Goal: Task Accomplishment & Management: Use online tool/utility

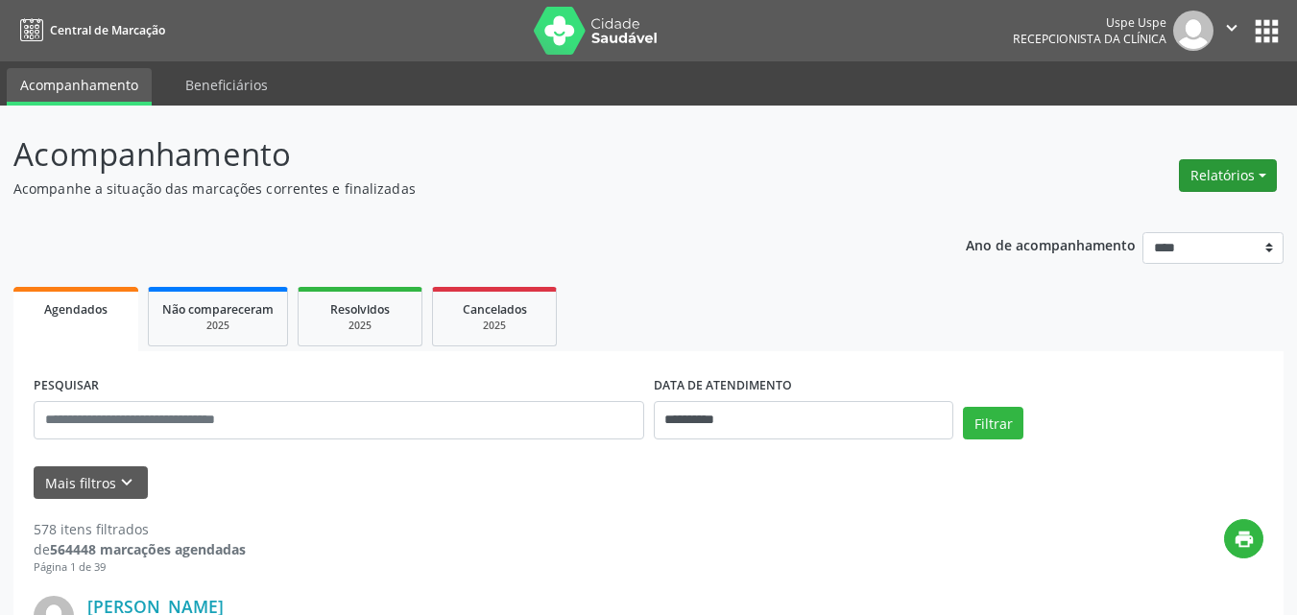
click at [1209, 174] on button "Relatórios" at bounding box center [1228, 175] width 98 height 33
click at [1112, 216] on link "Agendamentos" at bounding box center [1174, 217] width 206 height 27
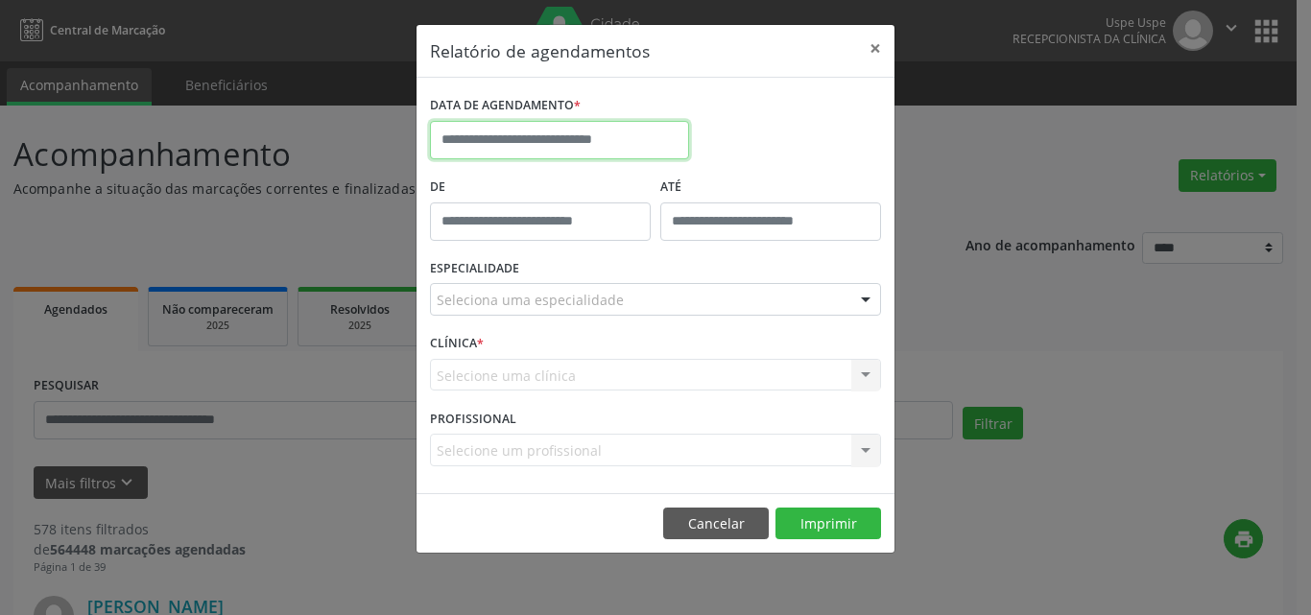
click at [464, 141] on input "text" at bounding box center [559, 140] width 259 height 38
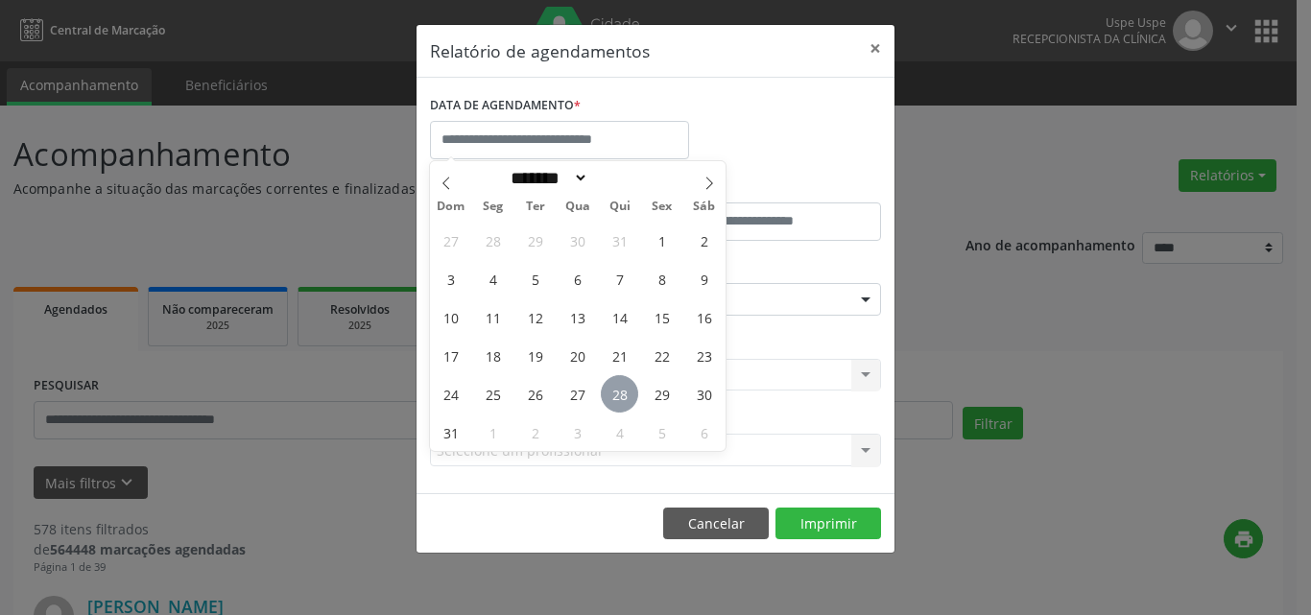
click at [625, 393] on span "28" at bounding box center [619, 393] width 37 height 37
type input "**********"
click at [625, 393] on span "28" at bounding box center [619, 393] width 37 height 37
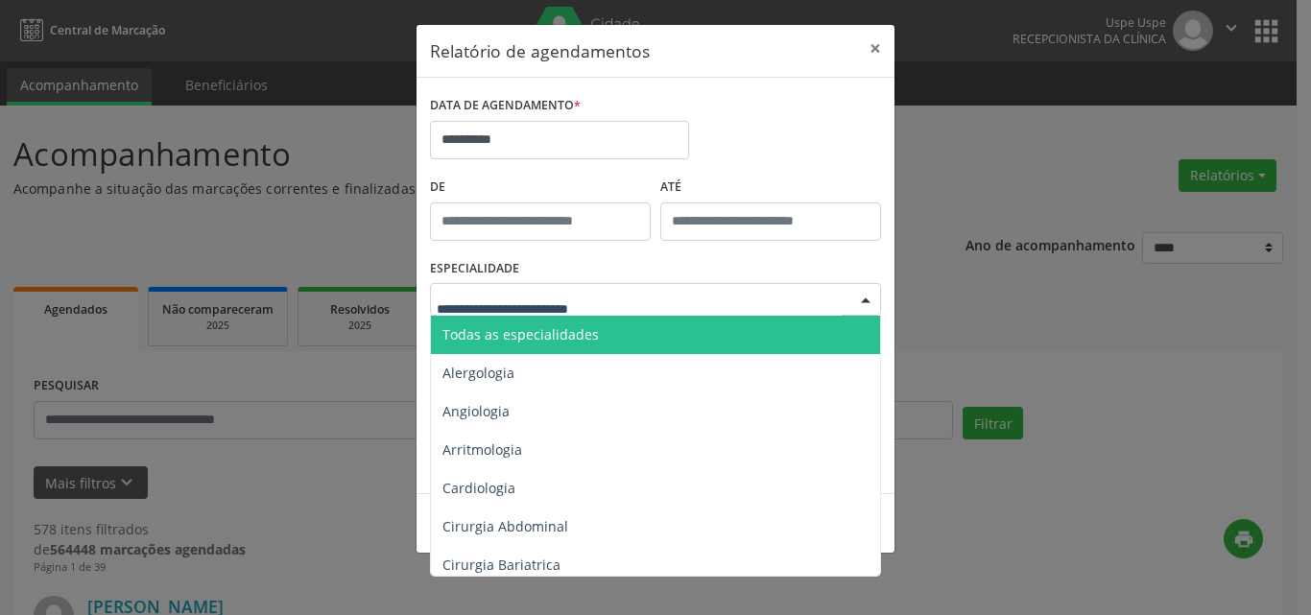
click at [452, 332] on span "Todas as especialidades" at bounding box center [521, 334] width 156 height 18
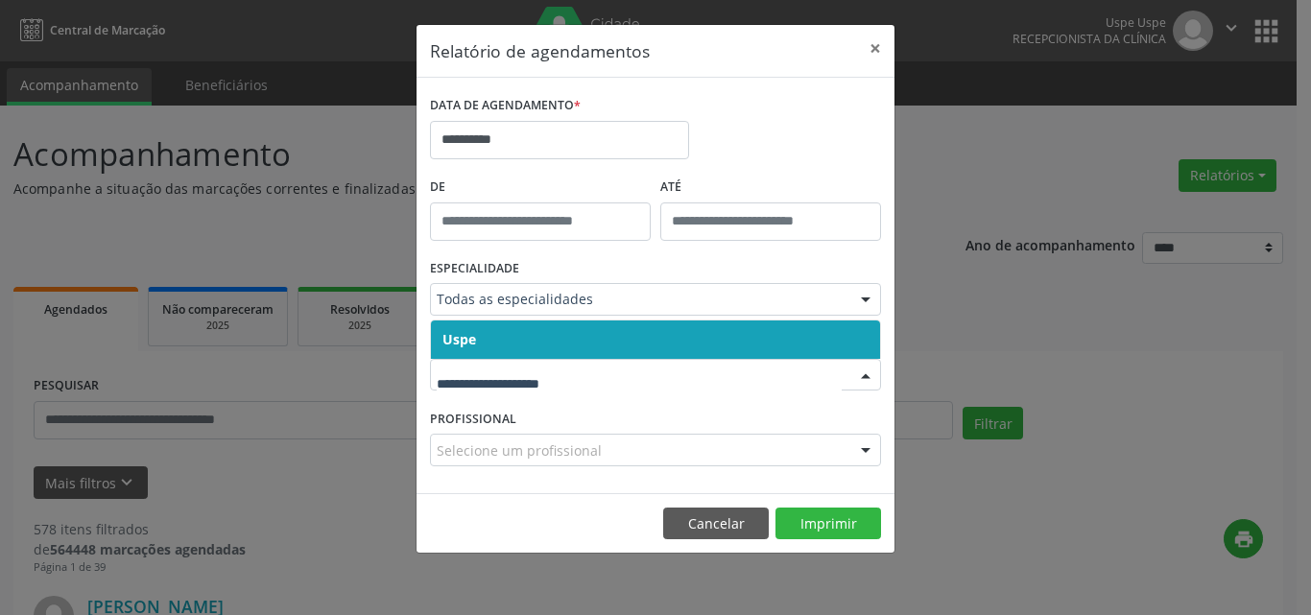
click at [461, 334] on span "Uspe" at bounding box center [460, 339] width 34 height 18
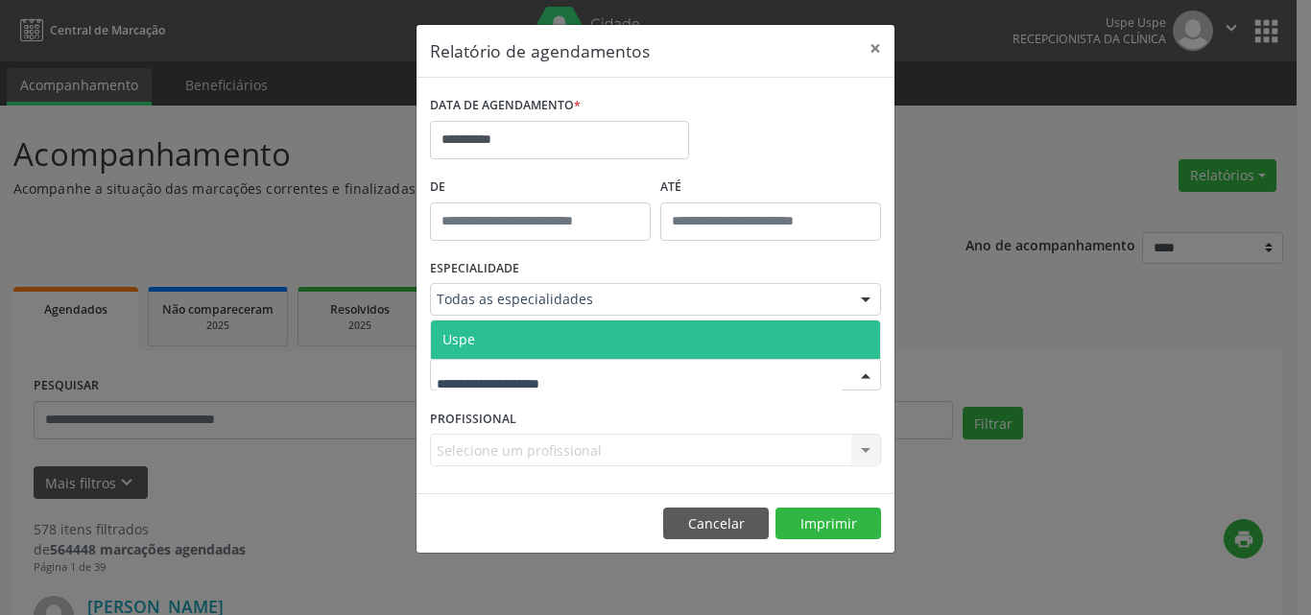
click at [458, 346] on span "Uspe" at bounding box center [459, 339] width 33 height 18
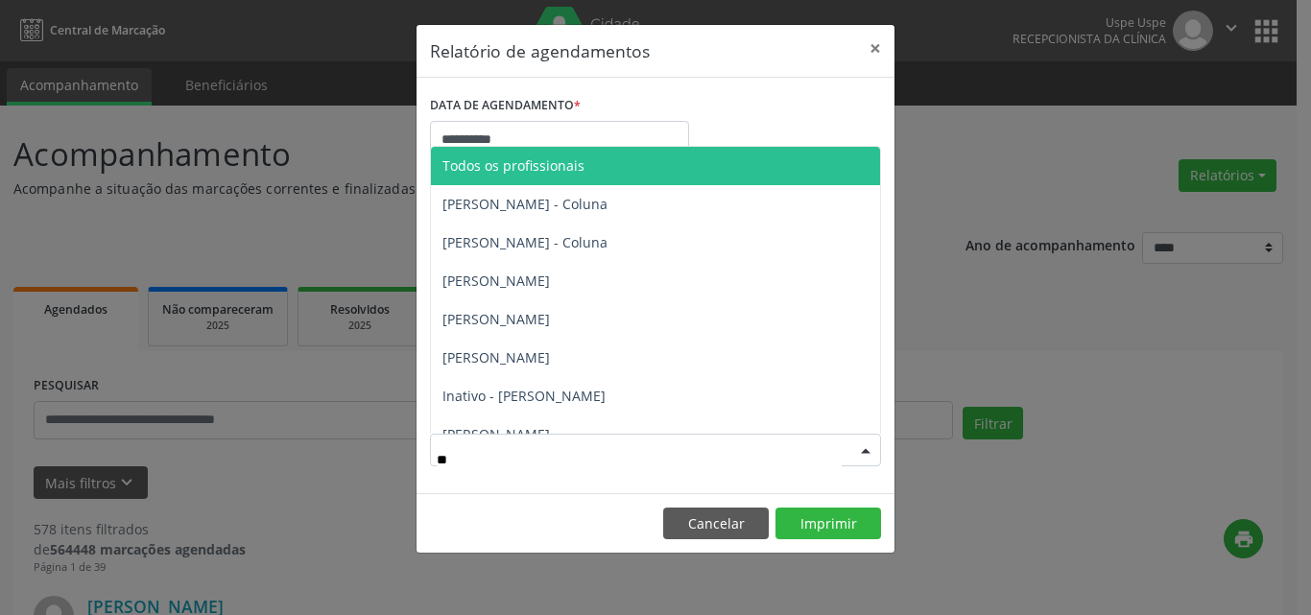
type input "*"
type input "**"
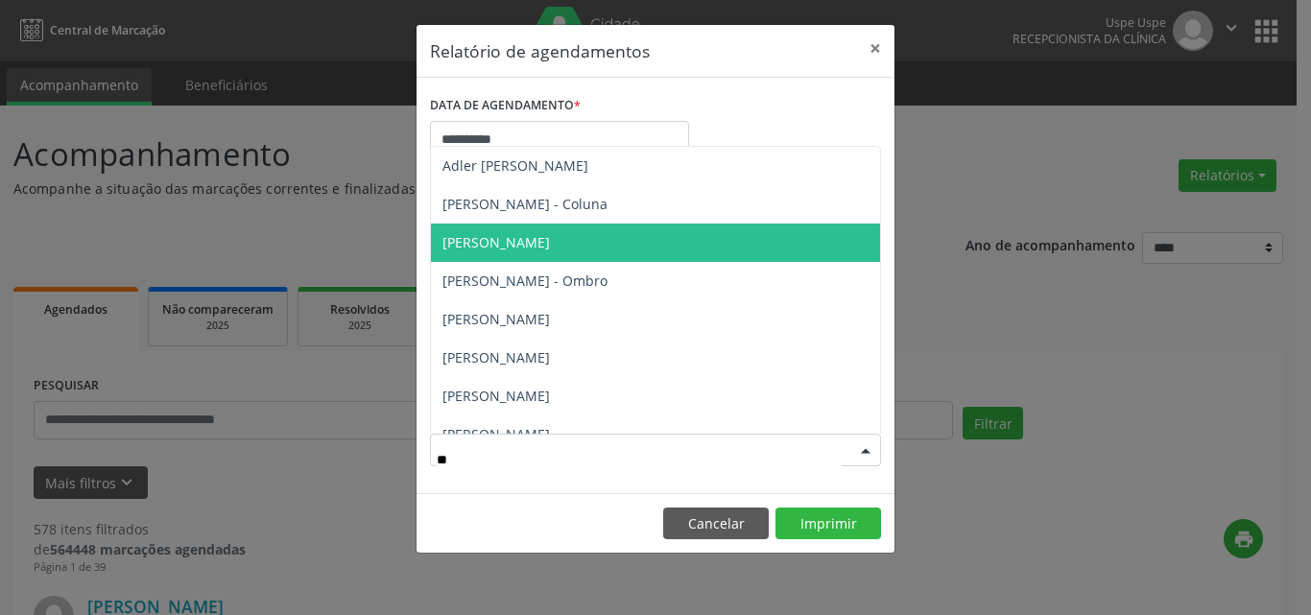
click at [550, 238] on span "[PERSON_NAME]" at bounding box center [497, 242] width 108 height 18
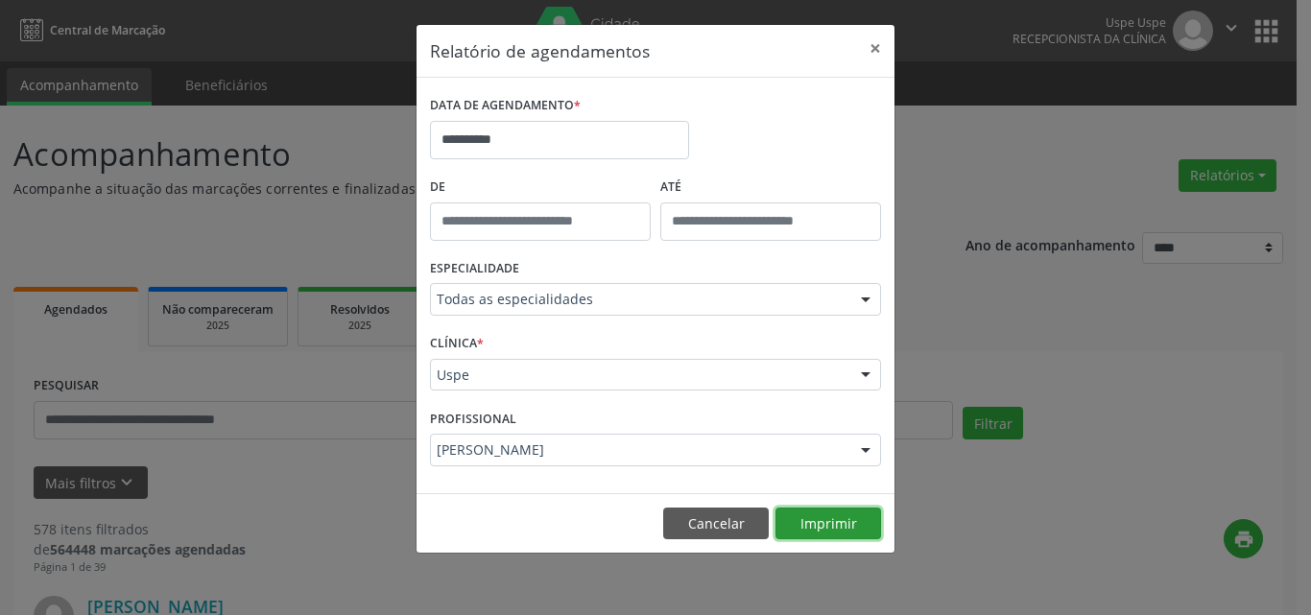
click at [841, 520] on button "Imprimir" at bounding box center [829, 524] width 106 height 33
click at [733, 517] on button "Cancelar" at bounding box center [716, 524] width 106 height 33
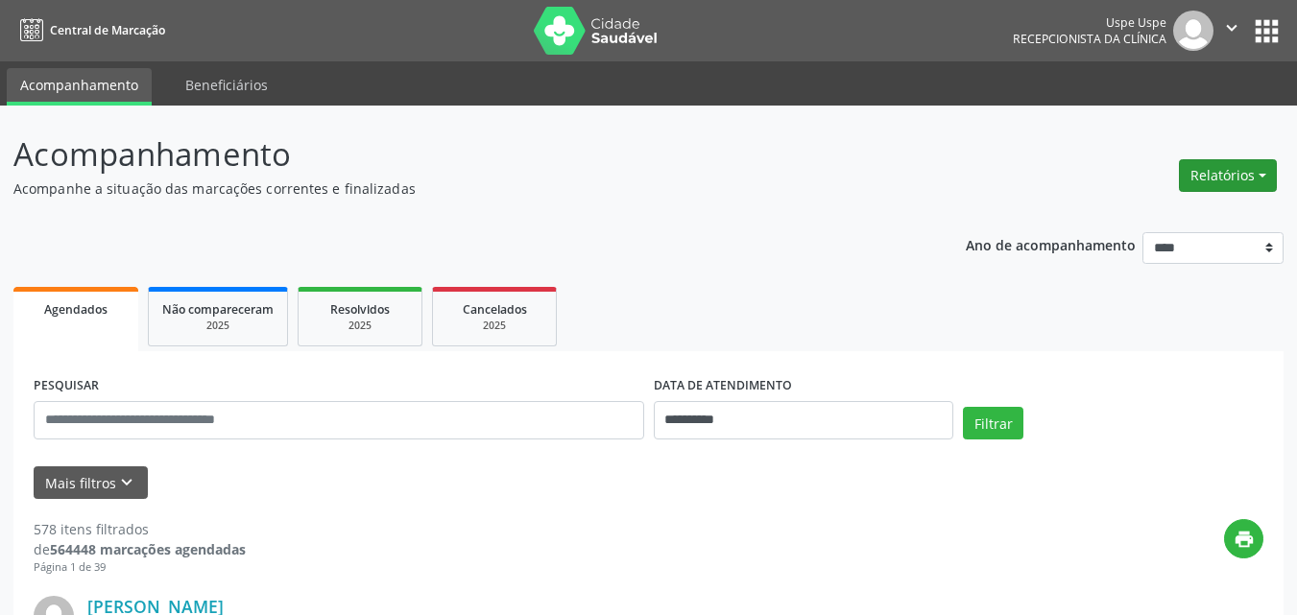
click at [1214, 169] on button "Relatórios" at bounding box center [1228, 175] width 98 height 33
click at [1149, 217] on link "Agendamentos" at bounding box center [1174, 217] width 206 height 27
select select "*"
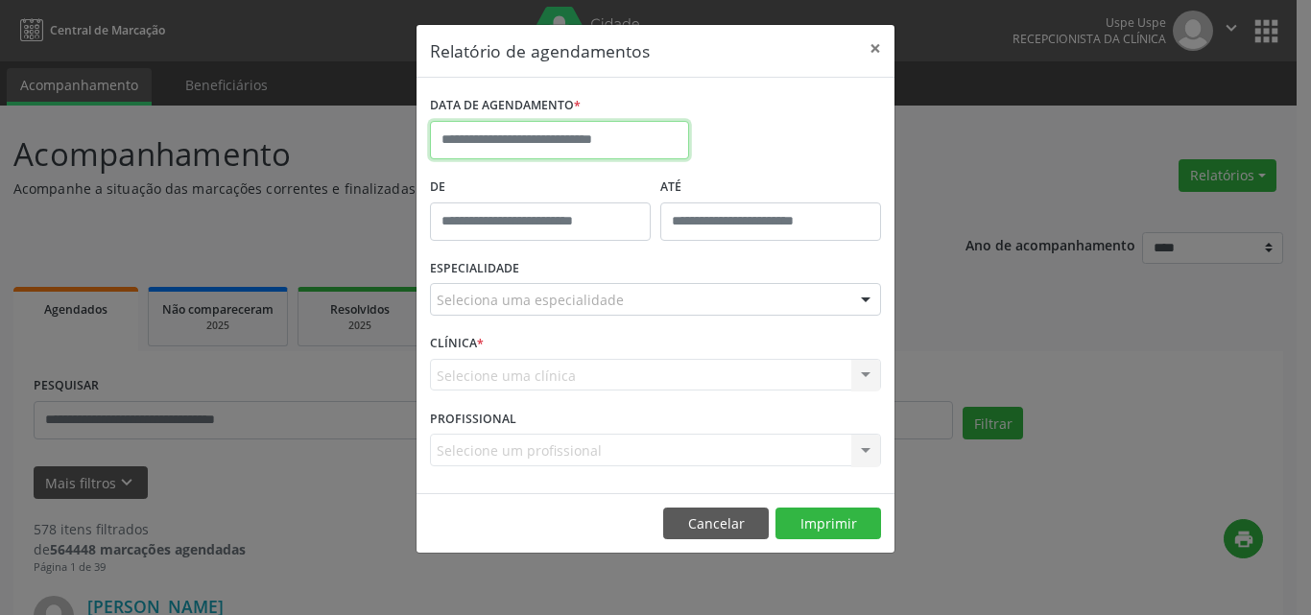
click at [461, 139] on input "text" at bounding box center [559, 140] width 259 height 38
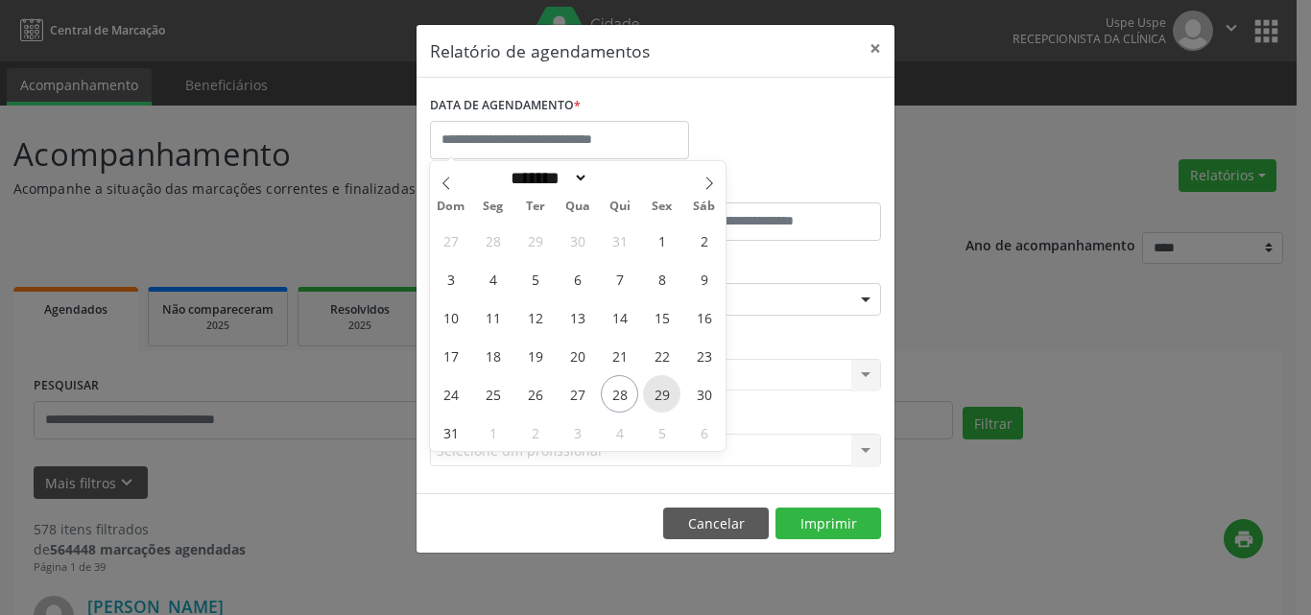
click at [654, 394] on span "29" at bounding box center [661, 393] width 37 height 37
type input "**********"
click at [654, 394] on span "29" at bounding box center [661, 393] width 37 height 37
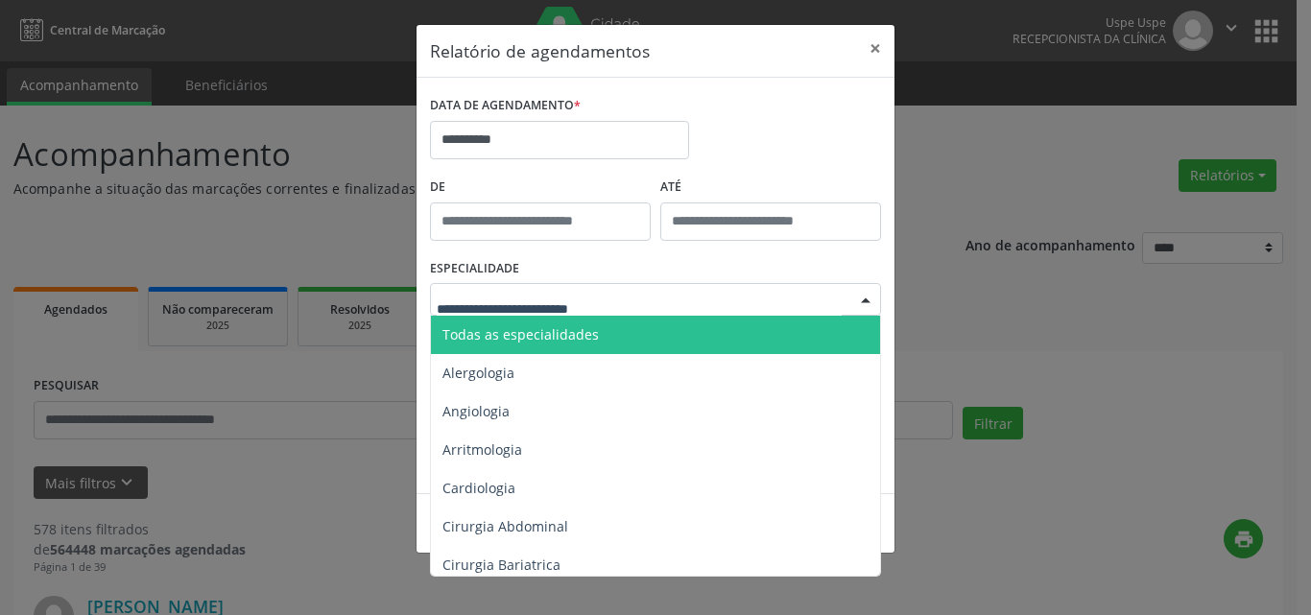
click at [491, 338] on span "Todas as especialidades" at bounding box center [521, 334] width 156 height 18
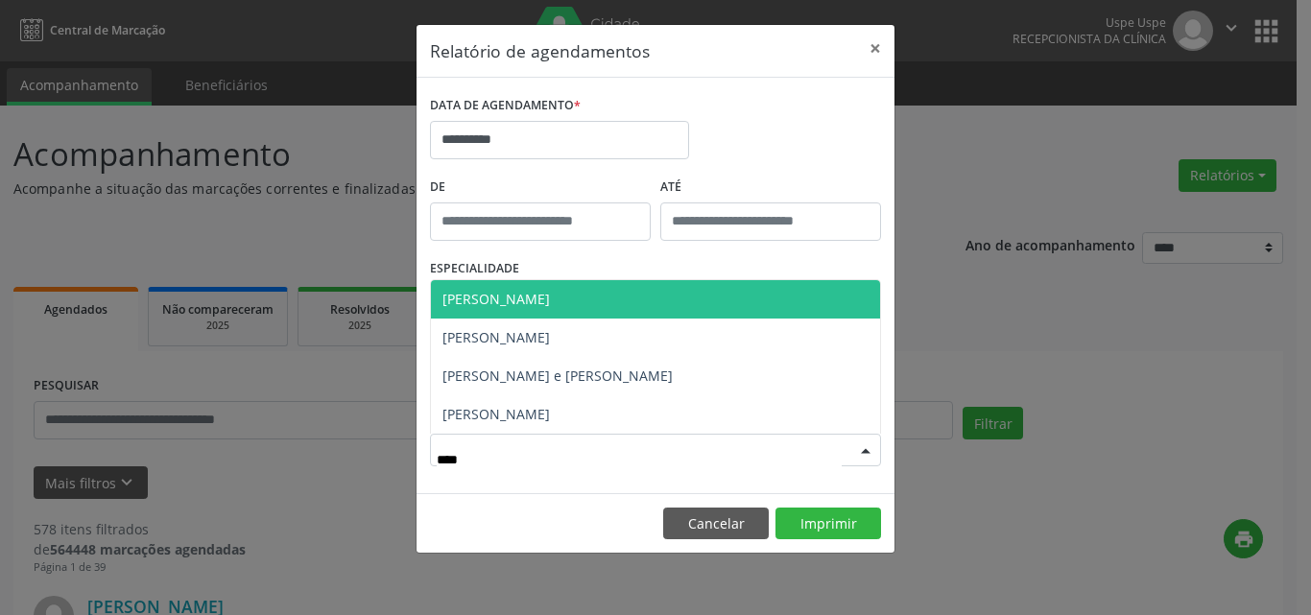
type input "*****"
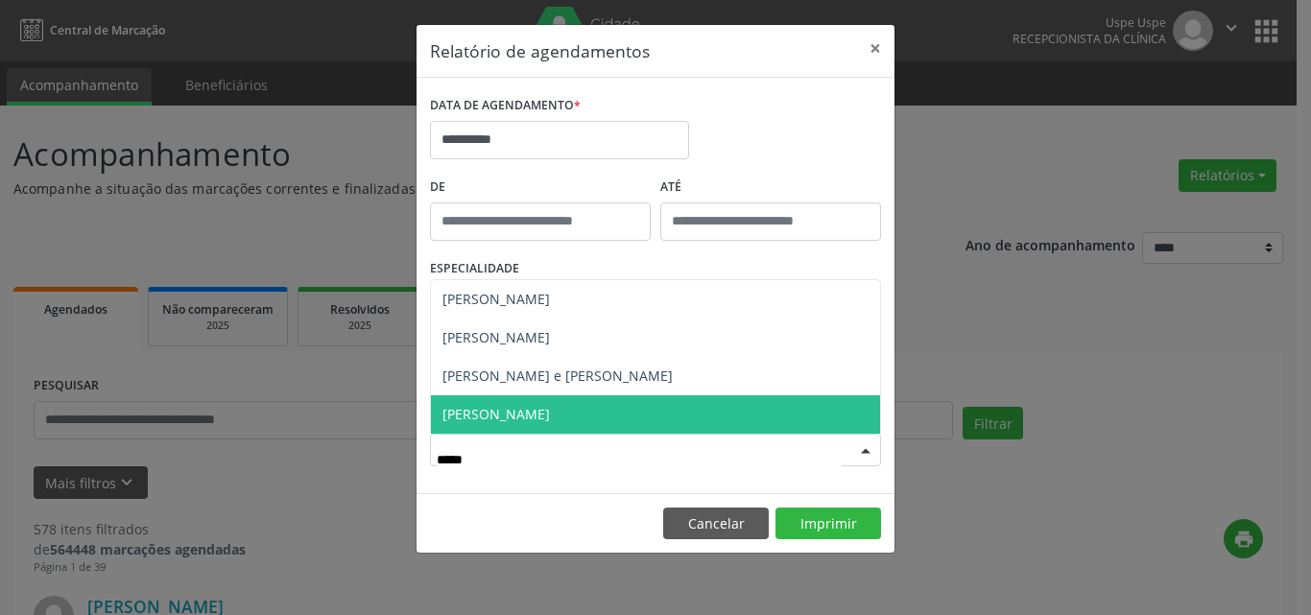
click at [509, 415] on span "[PERSON_NAME]" at bounding box center [497, 414] width 108 height 18
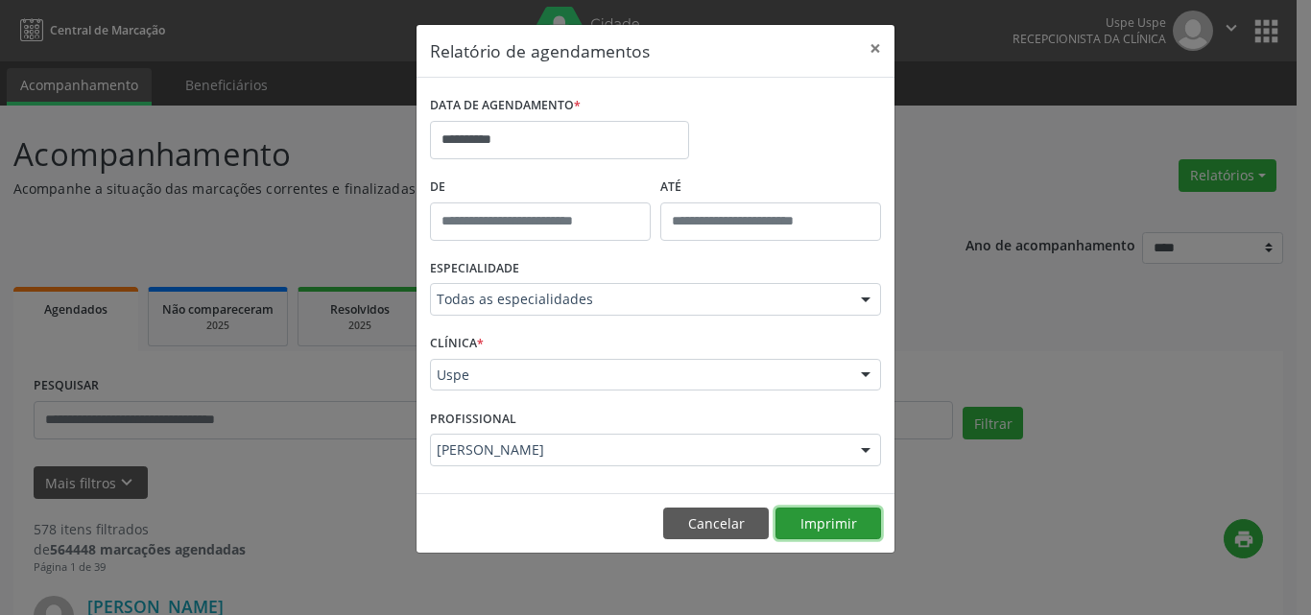
click at [813, 526] on button "Imprimir" at bounding box center [829, 524] width 106 height 33
click at [720, 518] on button "Cancelar" at bounding box center [716, 524] width 106 height 33
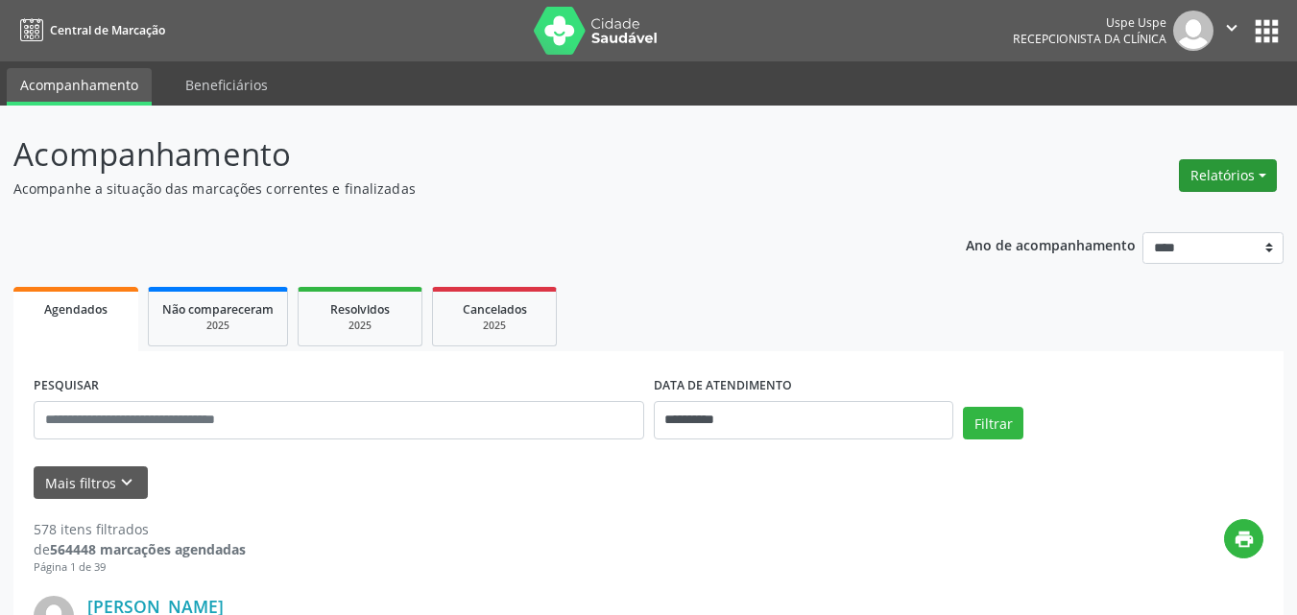
click at [1212, 173] on button "Relatórios" at bounding box center [1228, 175] width 98 height 33
click at [1140, 221] on link "Agendamentos" at bounding box center [1174, 217] width 206 height 27
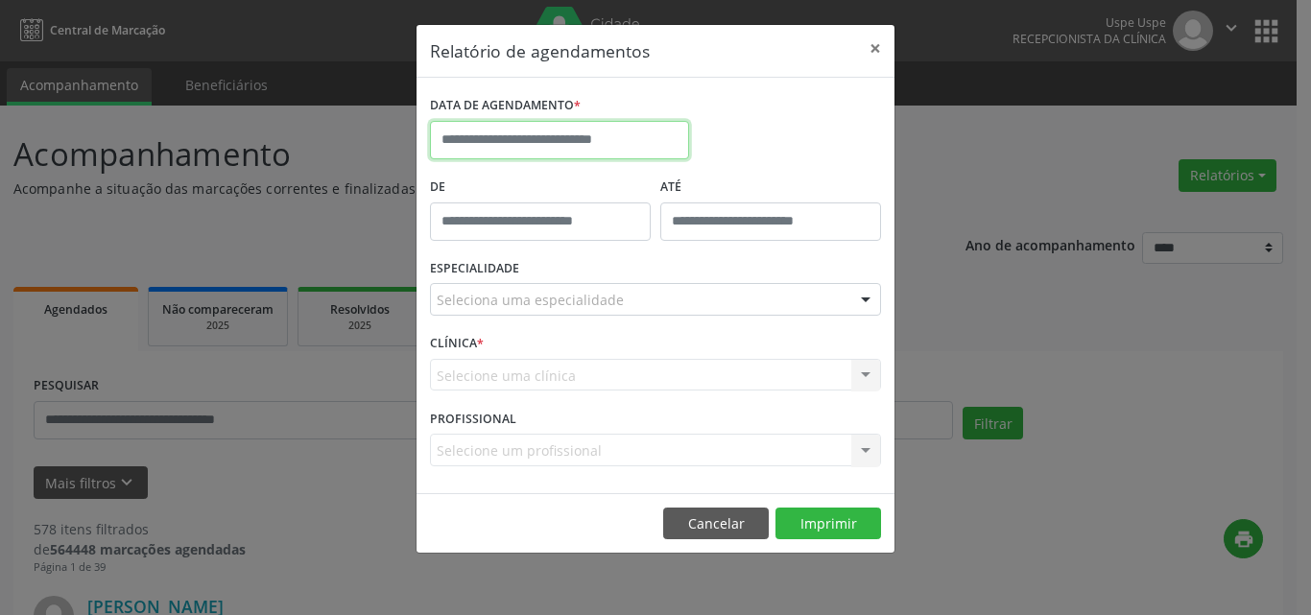
click at [485, 136] on input "text" at bounding box center [559, 140] width 259 height 38
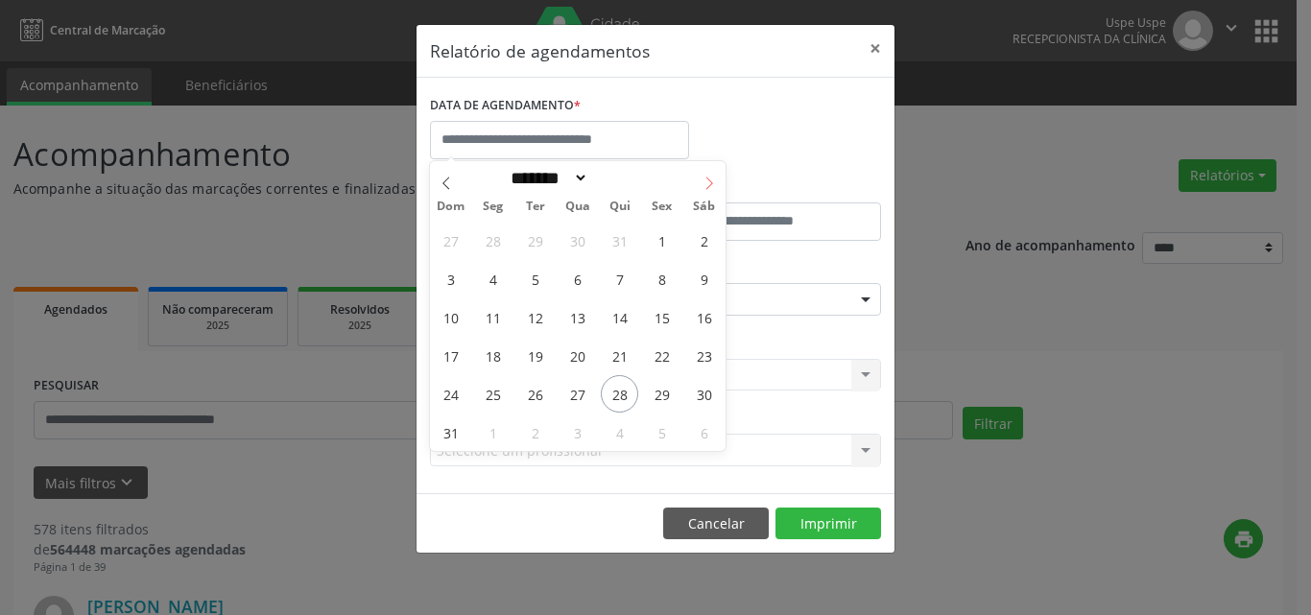
click at [710, 180] on icon at bounding box center [709, 183] width 13 height 13
select select "*"
click at [493, 274] on span "8" at bounding box center [492, 278] width 37 height 37
type input "**********"
click at [494, 275] on span "8" at bounding box center [492, 278] width 37 height 37
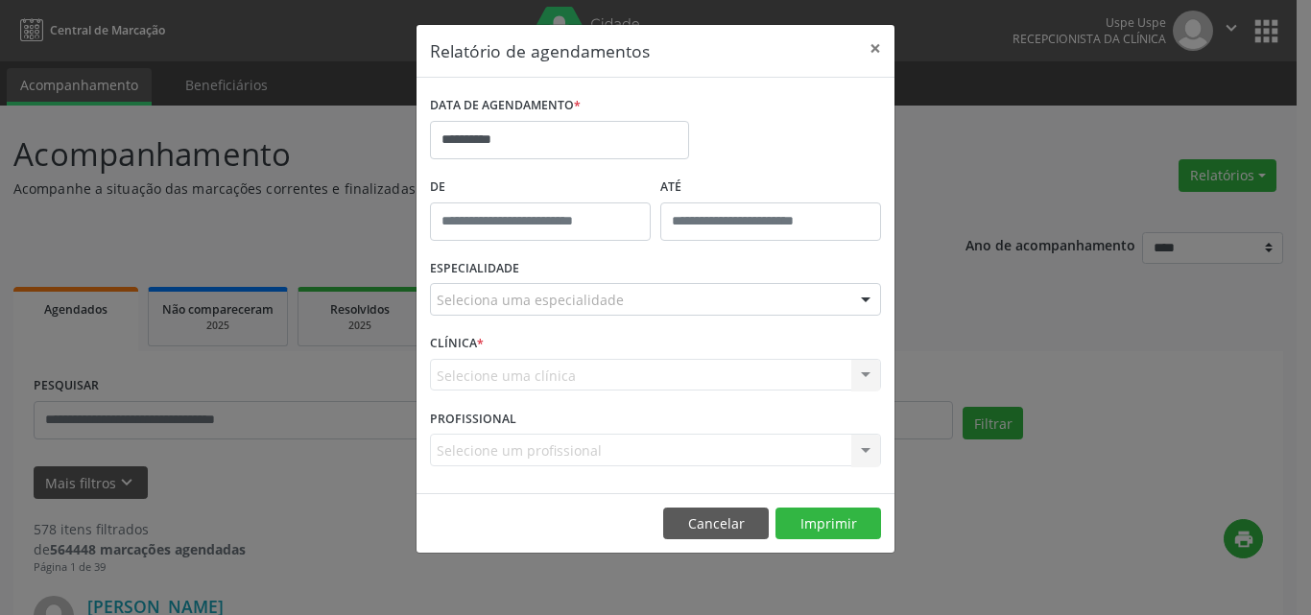
click at [491, 275] on label "ESPECIALIDADE" at bounding box center [474, 269] width 89 height 30
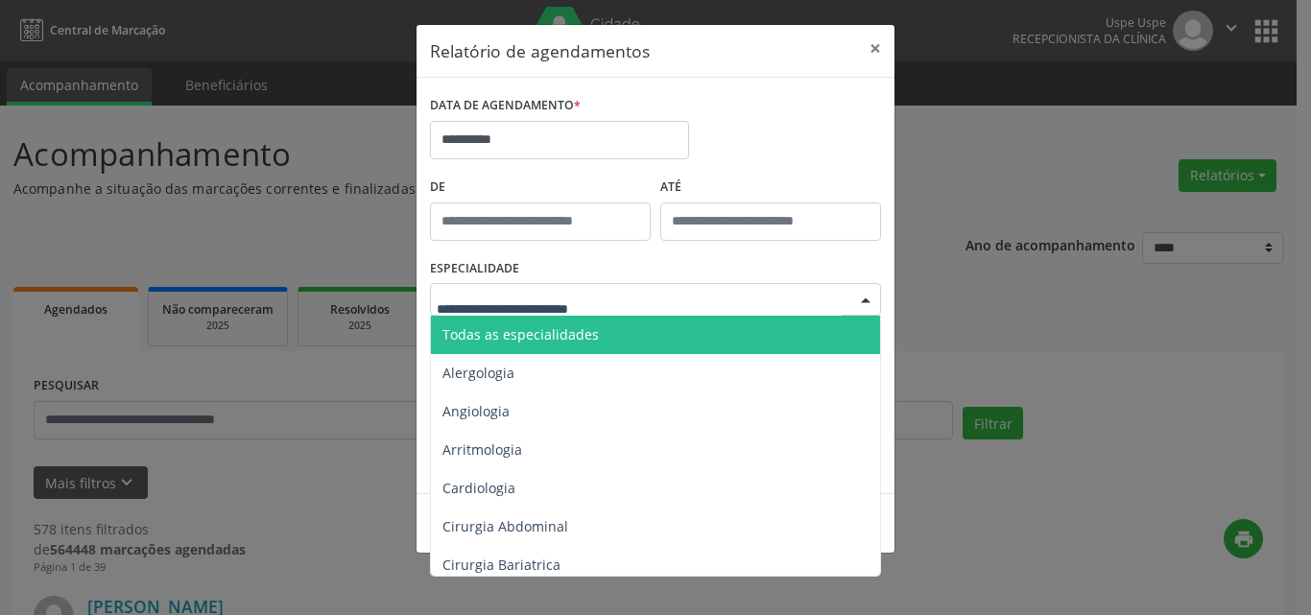
click at [484, 331] on span "Todas as especialidades" at bounding box center [521, 334] width 156 height 18
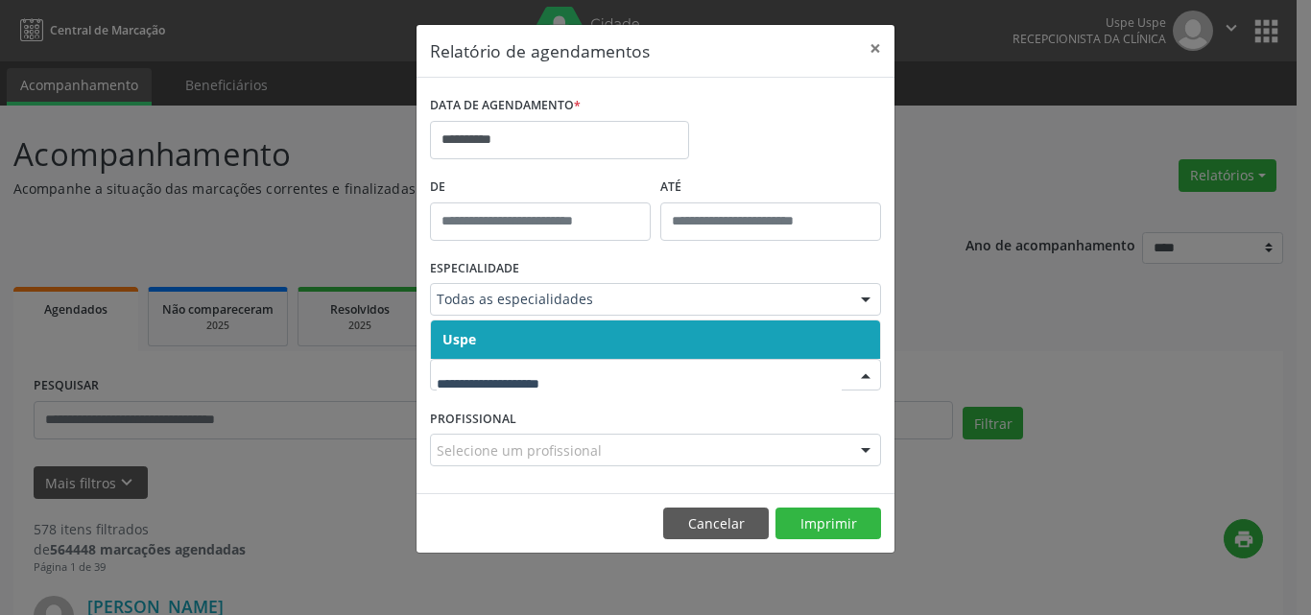
click at [450, 338] on span "Uspe" at bounding box center [460, 339] width 34 height 18
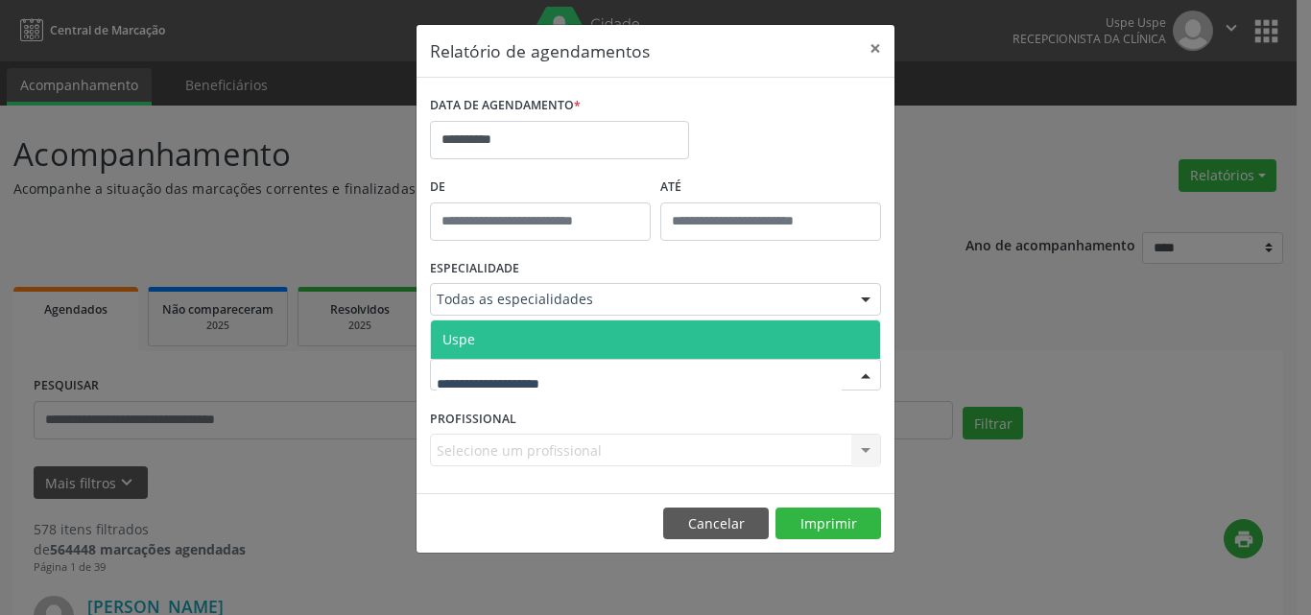
click at [465, 340] on span "Uspe" at bounding box center [459, 339] width 33 height 18
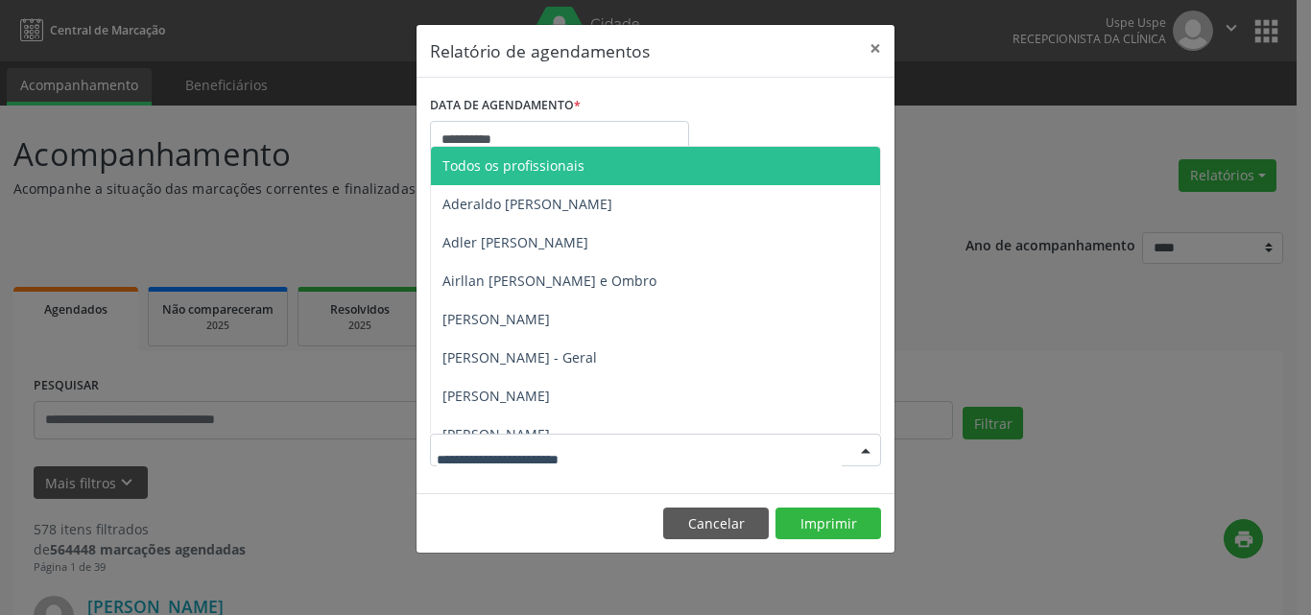
click at [501, 163] on span "Todos os profissionais" at bounding box center [514, 165] width 142 height 18
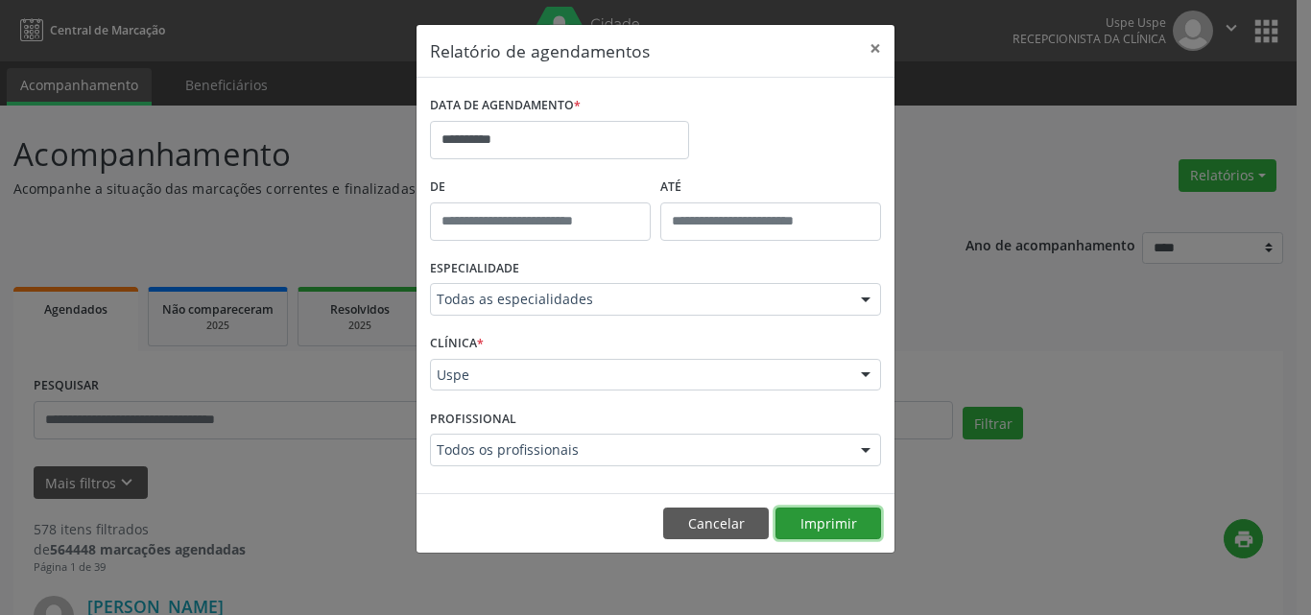
click at [845, 515] on button "Imprimir" at bounding box center [829, 524] width 106 height 33
click at [714, 512] on button "Cancelar" at bounding box center [716, 524] width 106 height 33
